Goal: Information Seeking & Learning: Check status

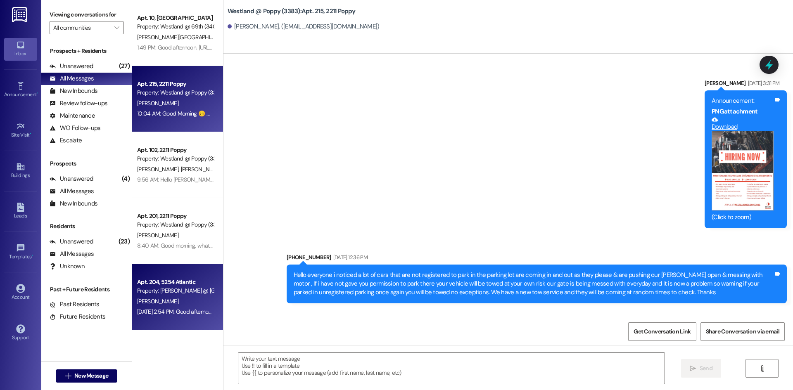
scroll to position [13501, 0]
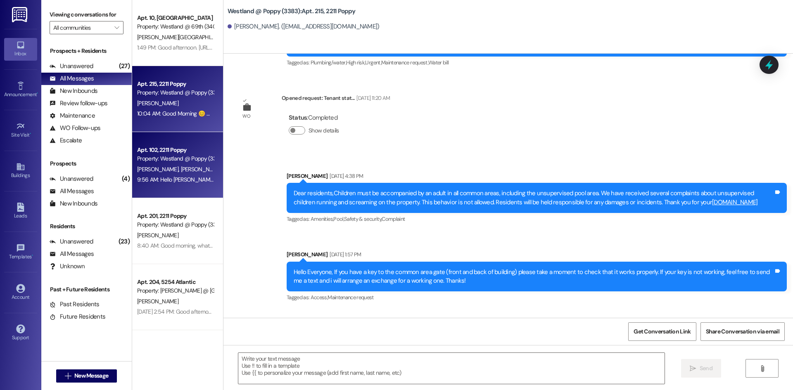
click at [144, 156] on div "Property: Westland @ Poppy (3383)" at bounding box center [175, 159] width 76 height 9
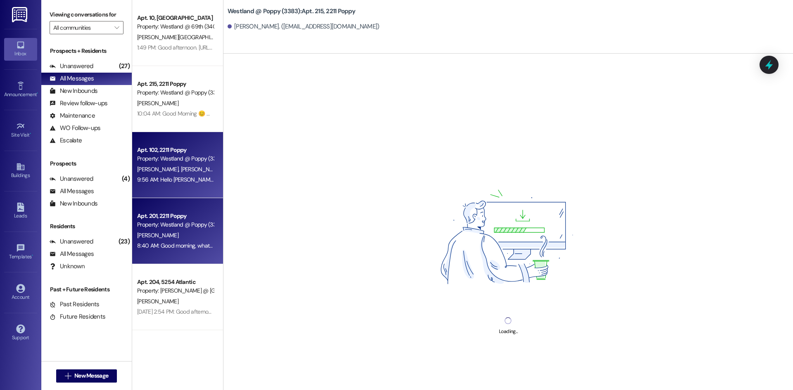
click at [186, 221] on div "Property: Westland @ Poppy (3383)" at bounding box center [175, 225] width 76 height 9
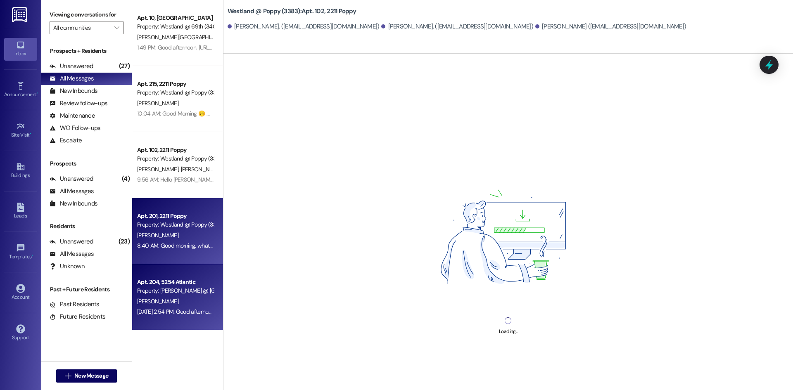
click at [174, 285] on div "Apt. 204, 5254 Atlantic" at bounding box center [175, 282] width 76 height 9
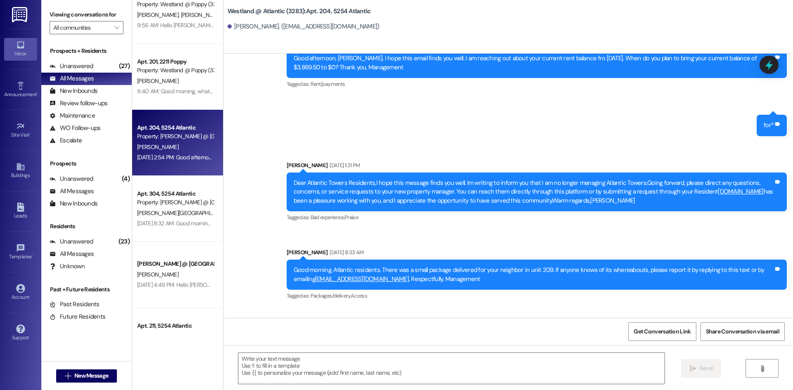
scroll to position [194, 0]
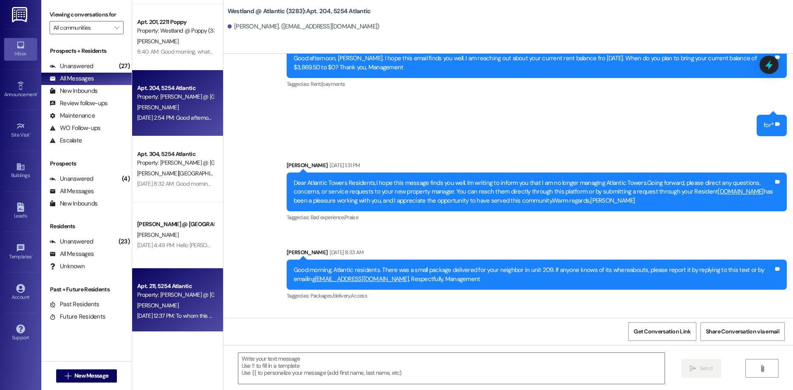
click at [182, 295] on div "Property: [PERSON_NAME] @ [GEOGRAPHIC_DATA] (3283)" at bounding box center [175, 295] width 76 height 9
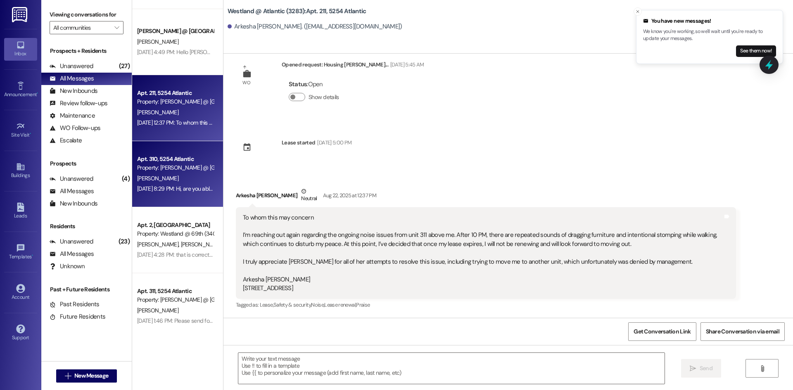
scroll to position [387, 0]
click at [178, 179] on div "[PERSON_NAME]" at bounding box center [175, 179] width 78 height 10
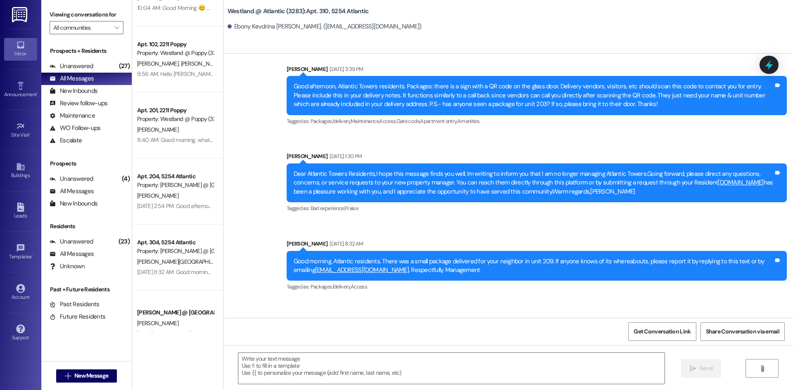
scroll to position [103, 0]
drag, startPoint x: 187, startPoint y: 257, endPoint x: 246, endPoint y: 240, distance: 60.9
click at [187, 257] on div "Property: [PERSON_NAME] @ [GEOGRAPHIC_DATA] (3283)" at bounding box center [175, 254] width 76 height 9
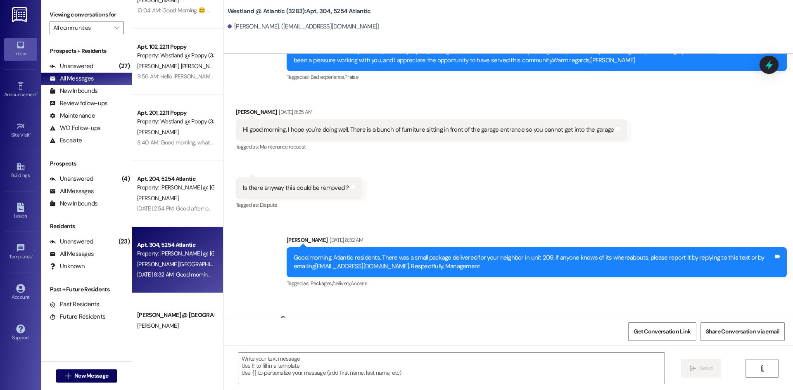
scroll to position [28729, 0]
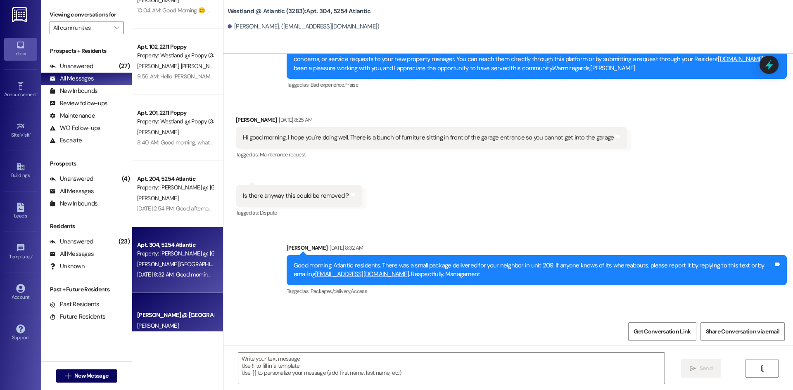
click at [166, 321] on div "[PERSON_NAME]" at bounding box center [175, 326] width 78 height 10
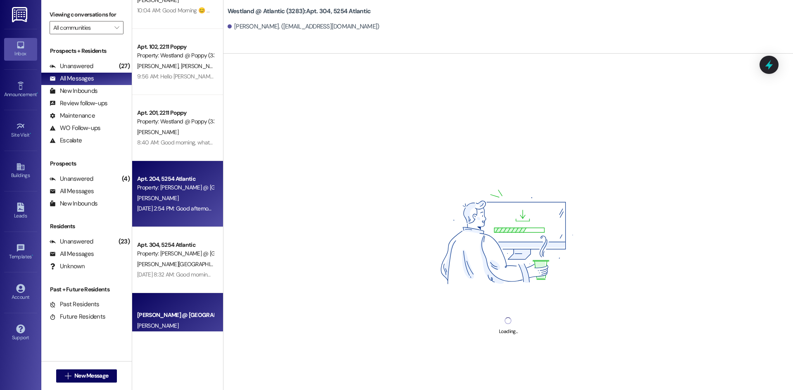
click at [178, 189] on div "Property: [PERSON_NAME] @ [GEOGRAPHIC_DATA] (3283)" at bounding box center [175, 187] width 76 height 9
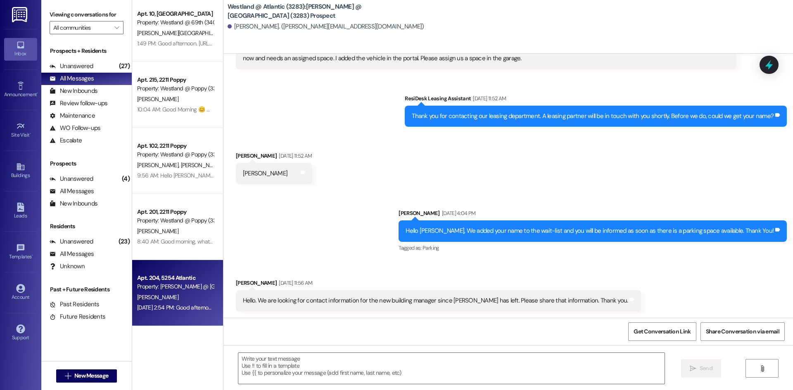
scroll to position [0, 0]
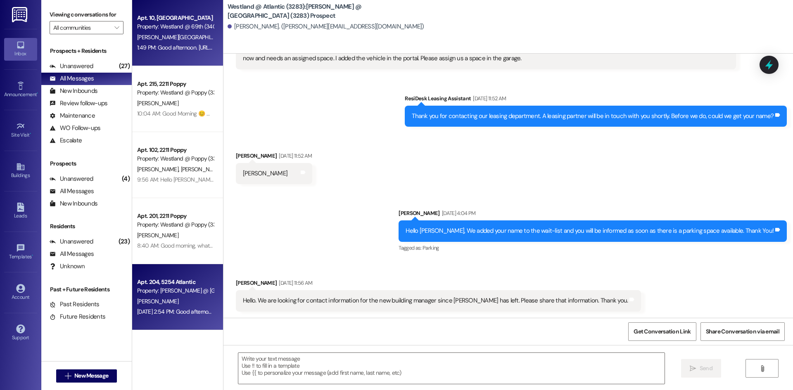
click at [196, 24] on div "Property: Westland @ 69th (3400)" at bounding box center [175, 26] width 76 height 9
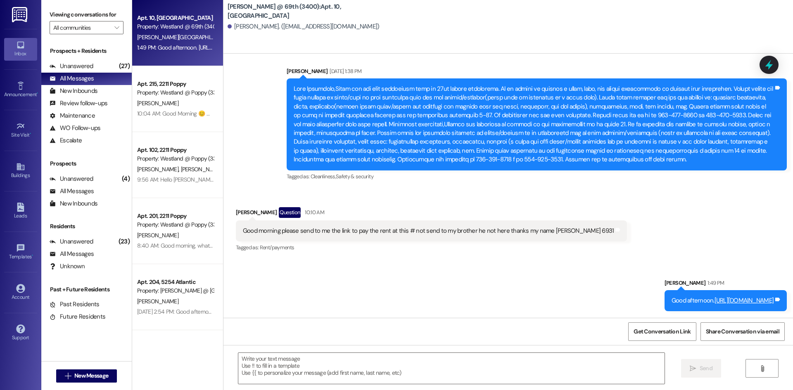
scroll to position [2992, 0]
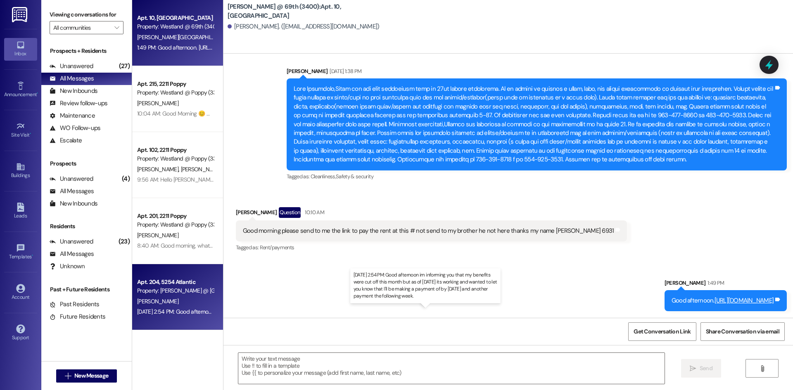
click at [177, 308] on div "[DATE] 2:54 PM: Good afternoon im informing you that my benefits were cut off t…" at bounding box center [412, 311] width 551 height 7
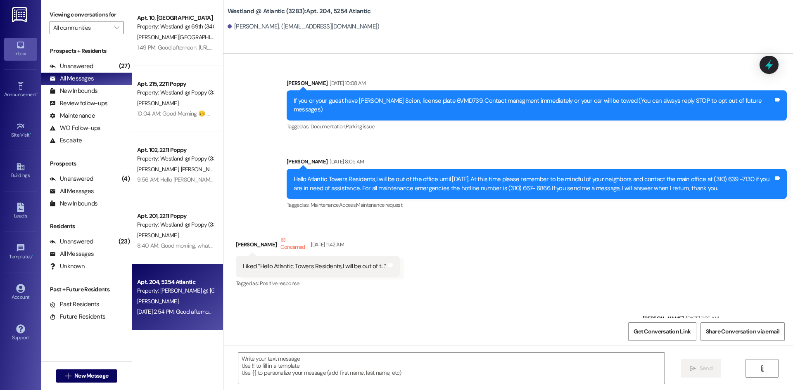
scroll to position [23614, 0]
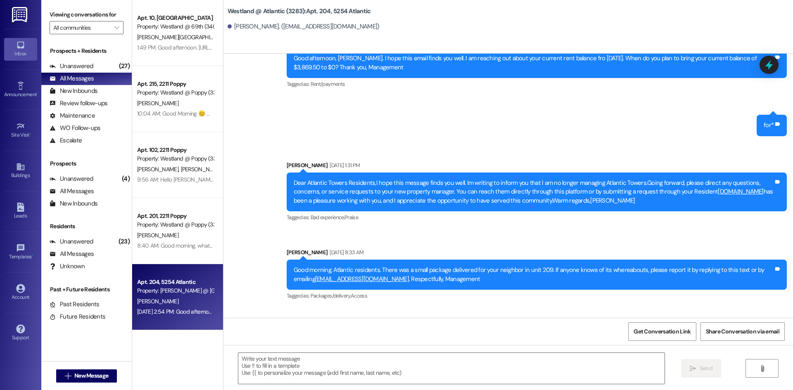
click at [337, 309] on div "Received via SMS [PERSON_NAME] Question [DATE] 2:54 PM Good afternoon im inform…" at bounding box center [509, 349] width 570 height 80
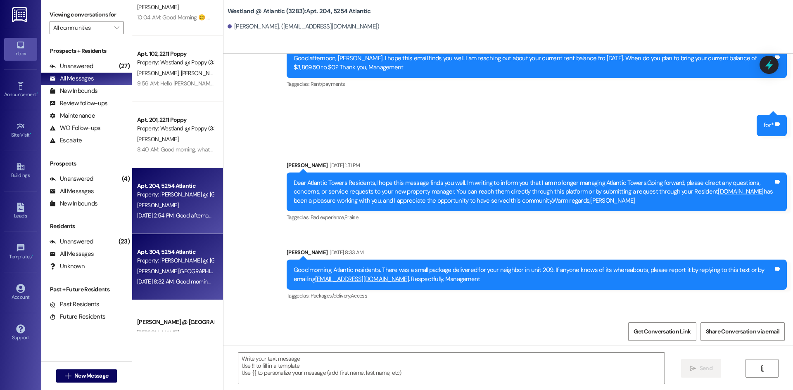
scroll to position [103, 0]
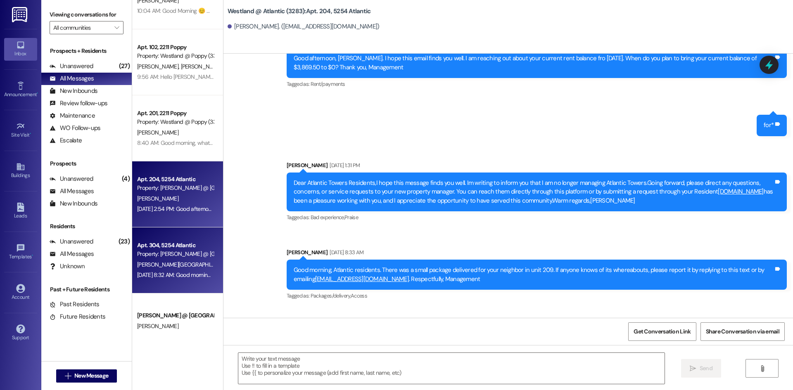
click at [177, 270] on div "[DATE] 8:32 AM: Good morning [PERSON_NAME], thank you for letting us know. Will…" at bounding box center [175, 275] width 78 height 10
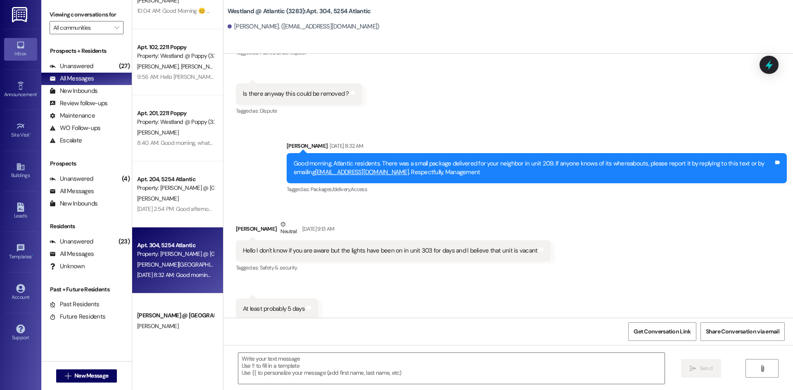
scroll to position [28835, 0]
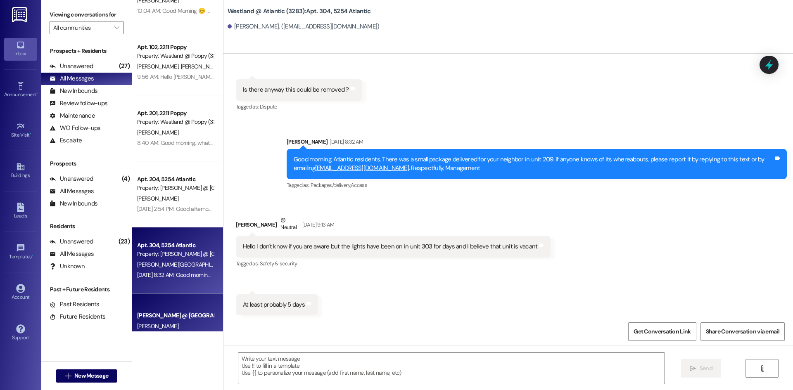
click at [150, 309] on div "[PERSON_NAME] @ Atlantic (3283) Prospect [PERSON_NAME] [DATE] 4:49 PM: Hello [P…" at bounding box center [177, 327] width 91 height 66
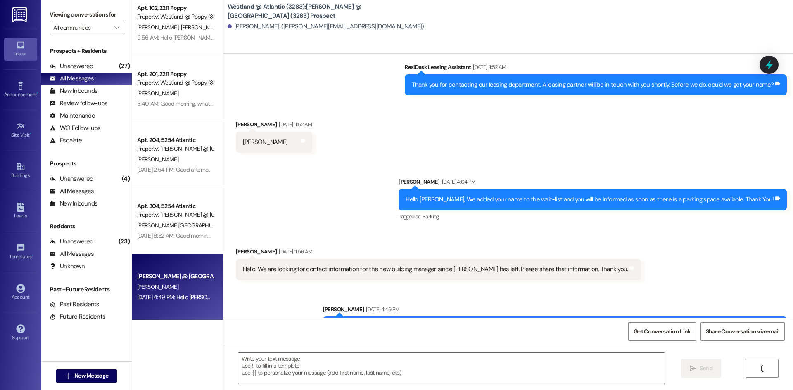
scroll to position [109, 0]
